Goal: Task Accomplishment & Management: Manage account settings

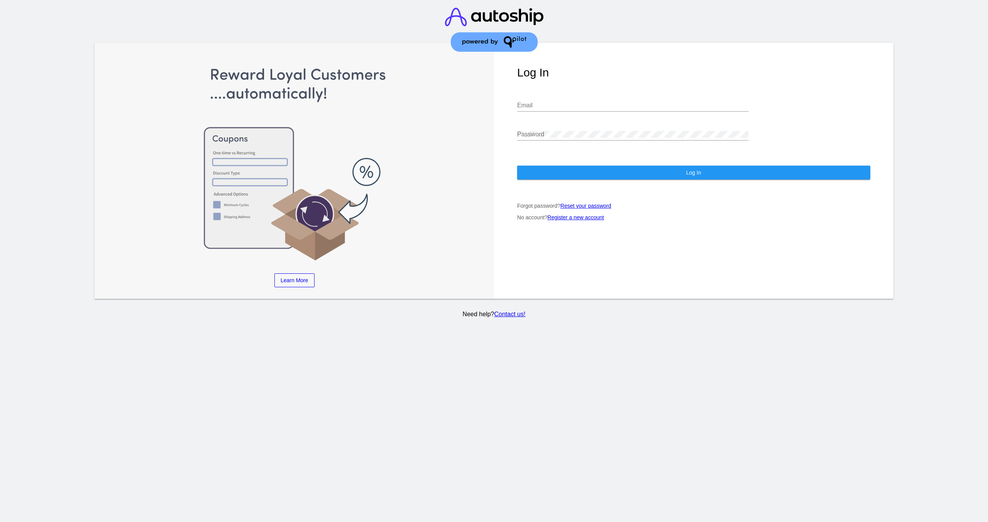
click at [563, 102] on input "Email" at bounding box center [633, 105] width 232 height 7
type input "[PERSON_NAME][EMAIL_ADDRESS][DOMAIN_NAME]"
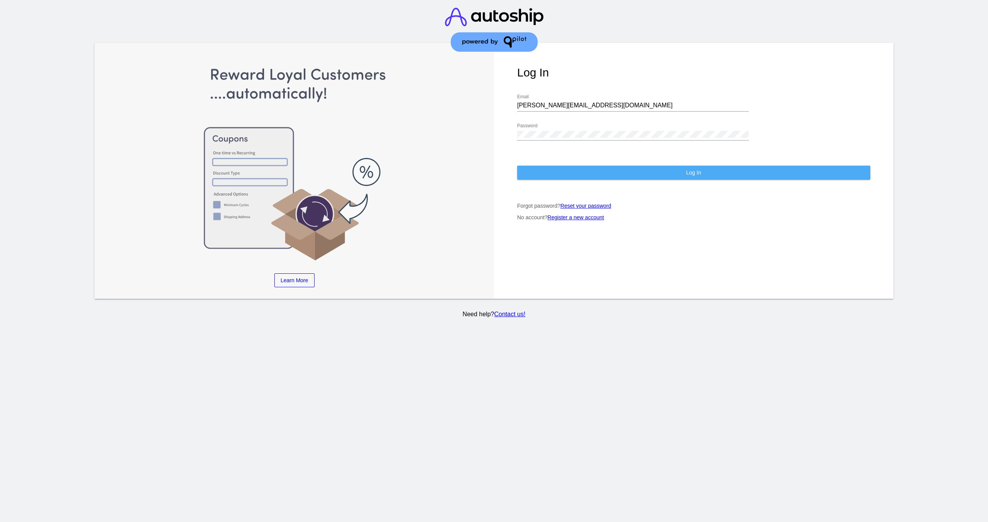
click at [565, 166] on button "Log In" at bounding box center [693, 173] width 353 height 14
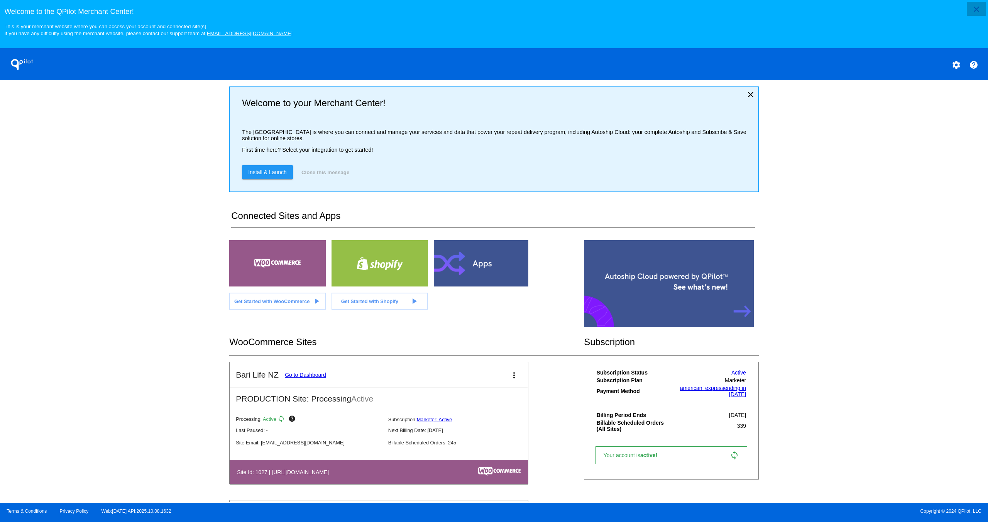
click at [974, 10] on mat-icon "close" at bounding box center [976, 9] width 9 height 9
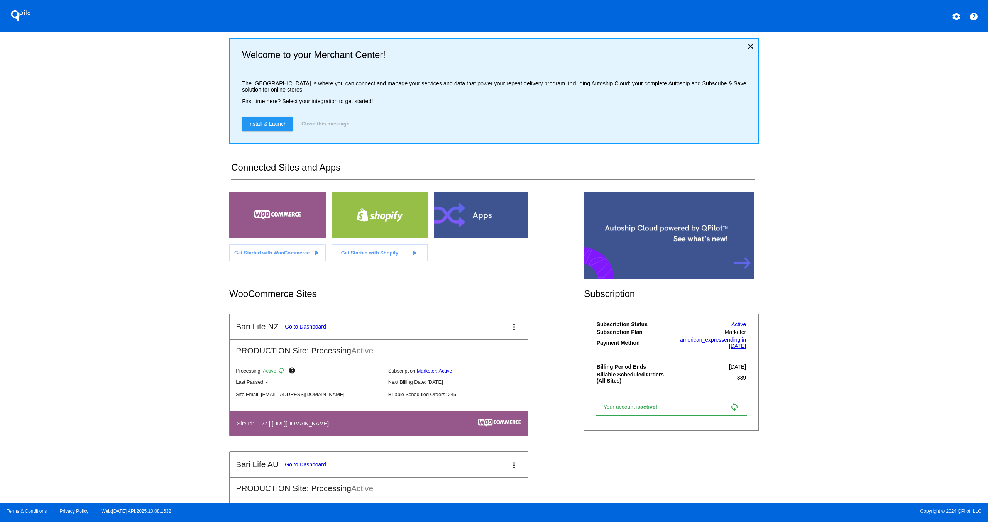
scroll to position [88, 0]
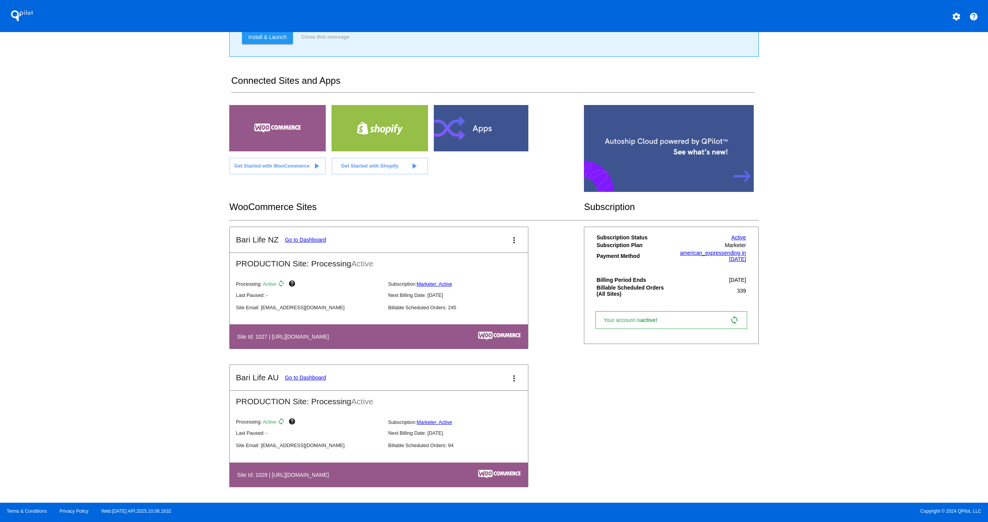
click at [290, 240] on link "Go to Dashboard" at bounding box center [305, 240] width 41 height 6
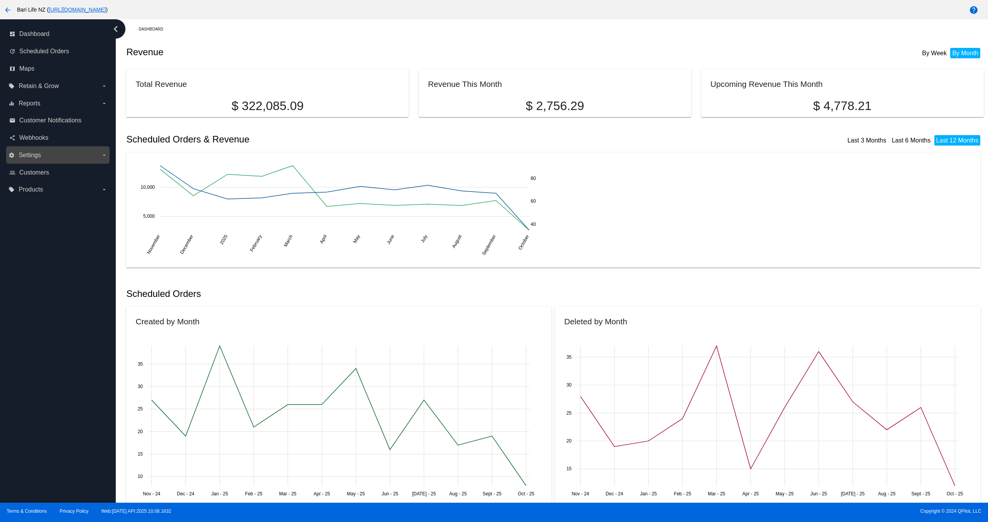
click at [26, 161] on label "settings Settings arrow_drop_down" at bounding box center [57, 155] width 98 height 12
click at [0, 0] on input "settings Settings arrow_drop_down" at bounding box center [0, 0] width 0 height 0
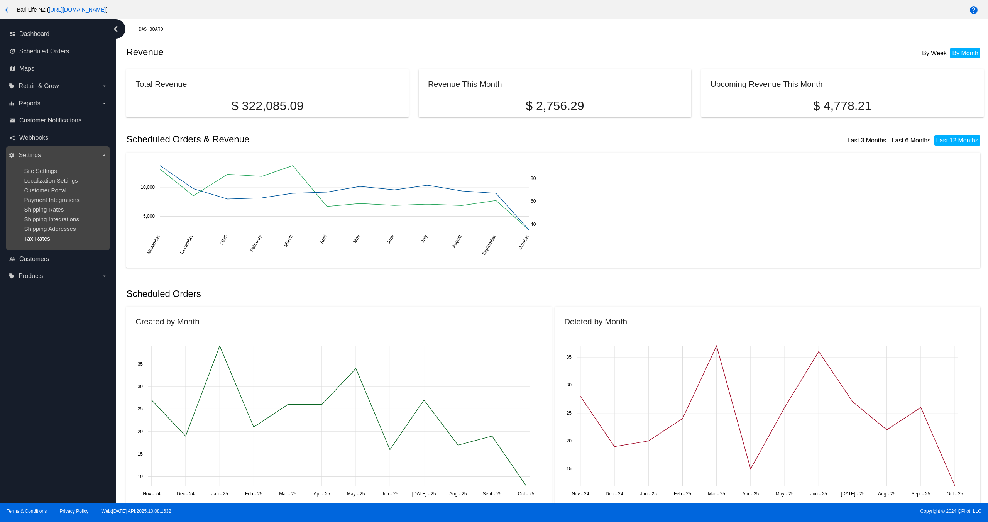
click at [34, 241] on span "Tax Rates" at bounding box center [37, 238] width 26 height 7
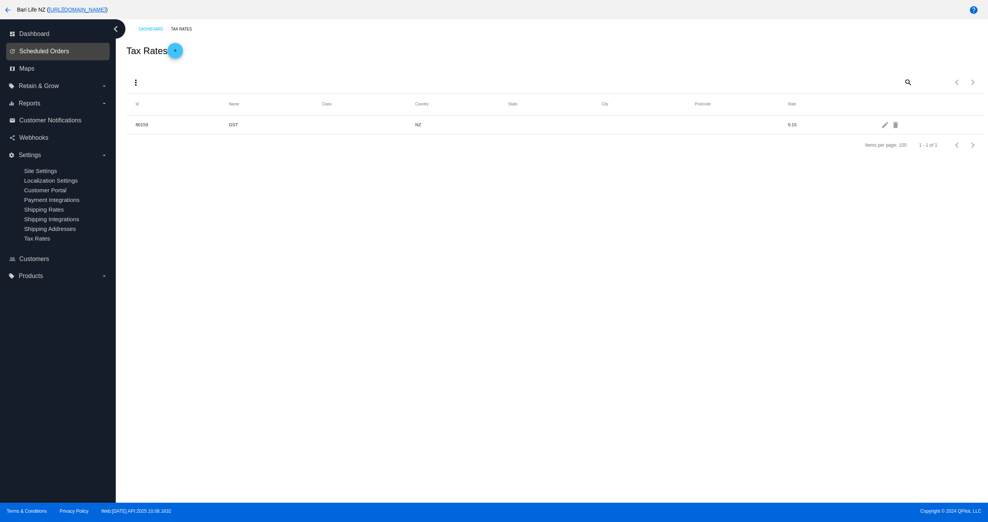
click at [37, 53] on span "Scheduled Orders" at bounding box center [44, 51] width 50 height 7
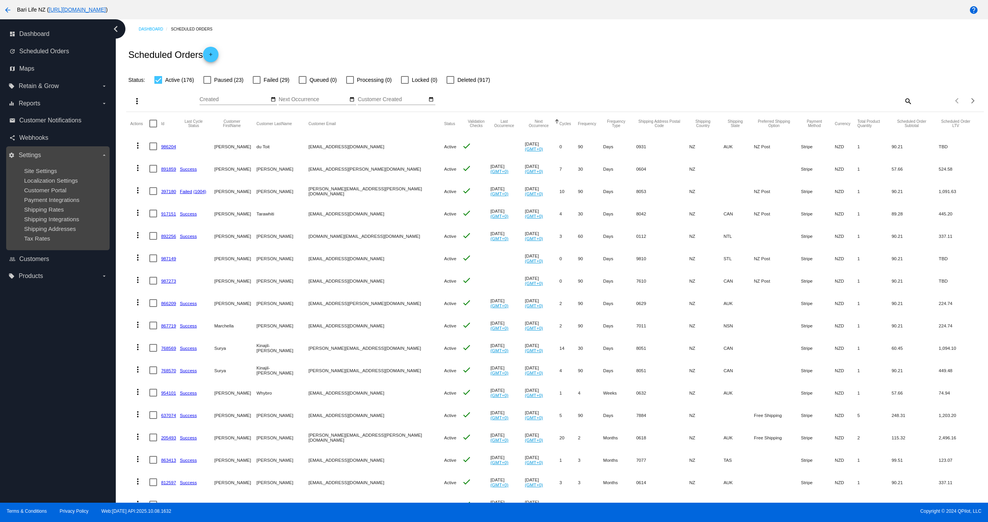
click at [51, 166] on ul "Site Settings Localization Settings Customer Portal Payment Integrations Shippi…" at bounding box center [57, 204] width 98 height 86
click at [42, 173] on span "Site Settings" at bounding box center [40, 170] width 33 height 7
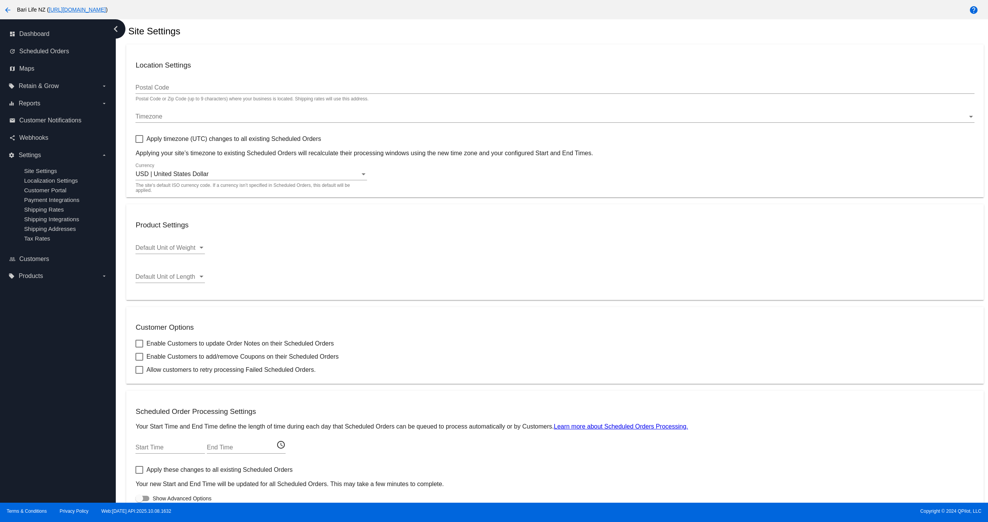
scroll to position [52, 0]
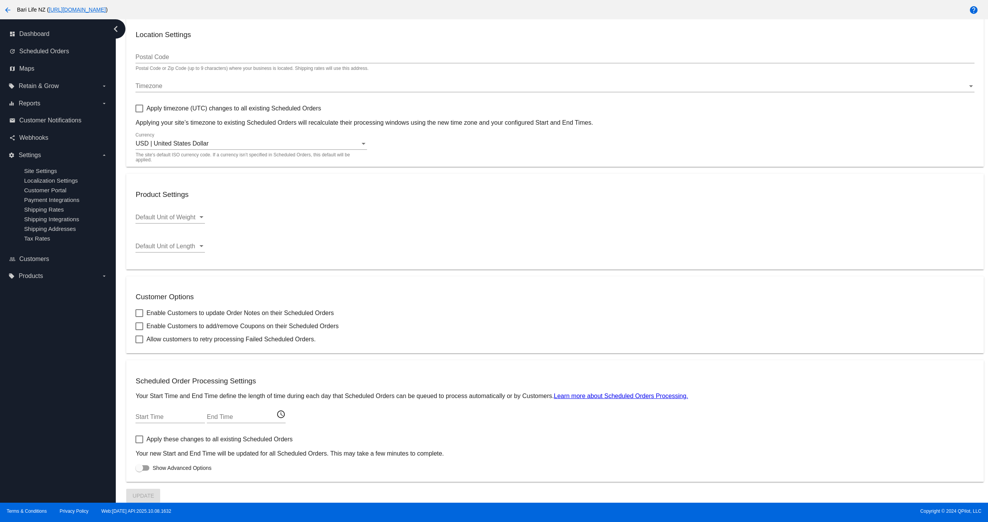
click at [159, 465] on span "Show Advanced Options" at bounding box center [181, 468] width 59 height 8
click at [139, 470] on input "Show Advanced Options" at bounding box center [139, 470] width 0 height 0
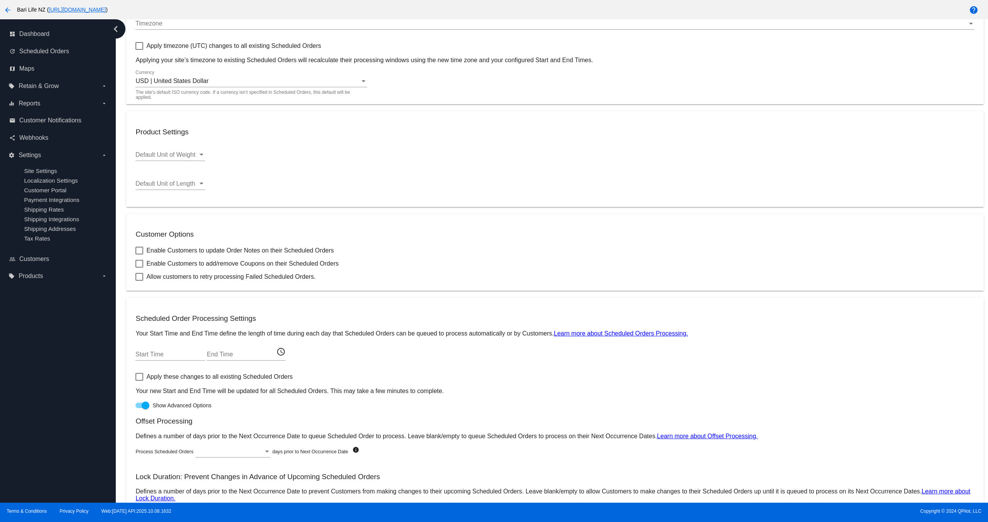
scroll to position [177, 0]
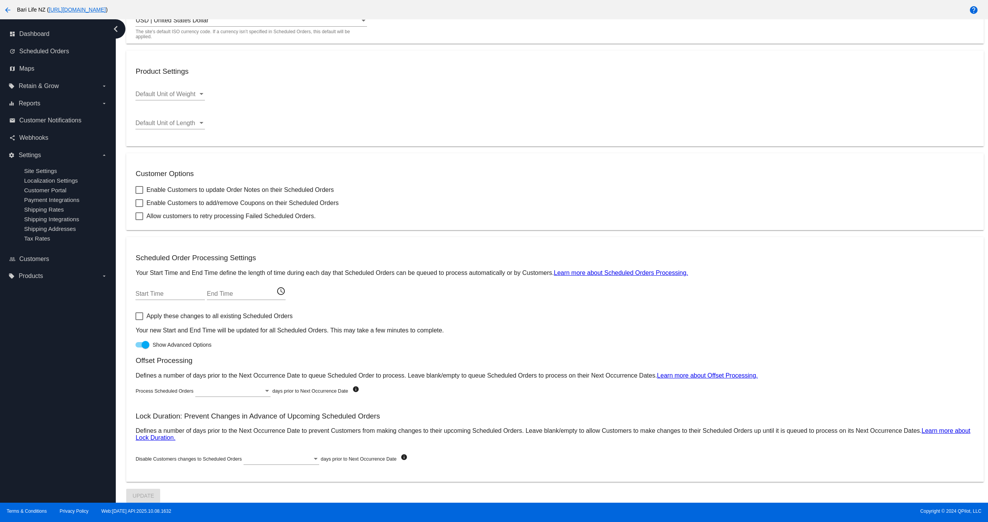
click at [140, 346] on div at bounding box center [142, 344] width 14 height 5
click at [139, 347] on input "Show Advanced Options" at bounding box center [139, 347] width 0 height 0
checkbox input "false"
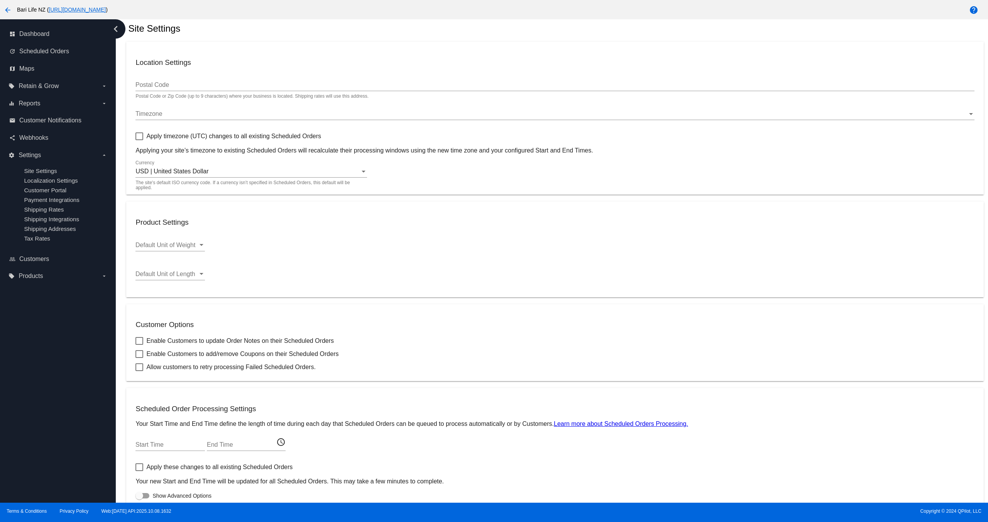
scroll to position [0, 0]
